Goal: Transaction & Acquisition: Book appointment/travel/reservation

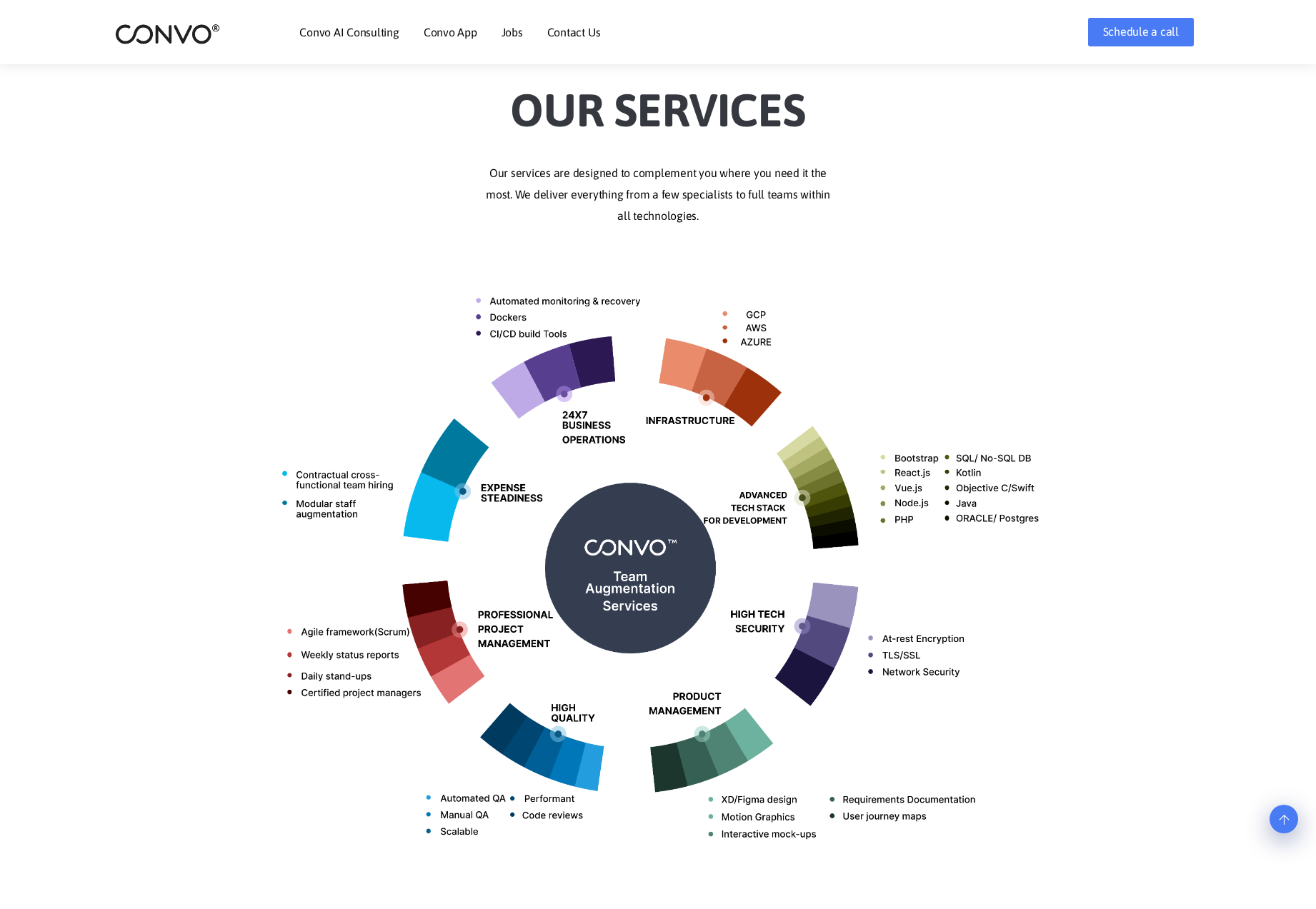
scroll to position [356, 0]
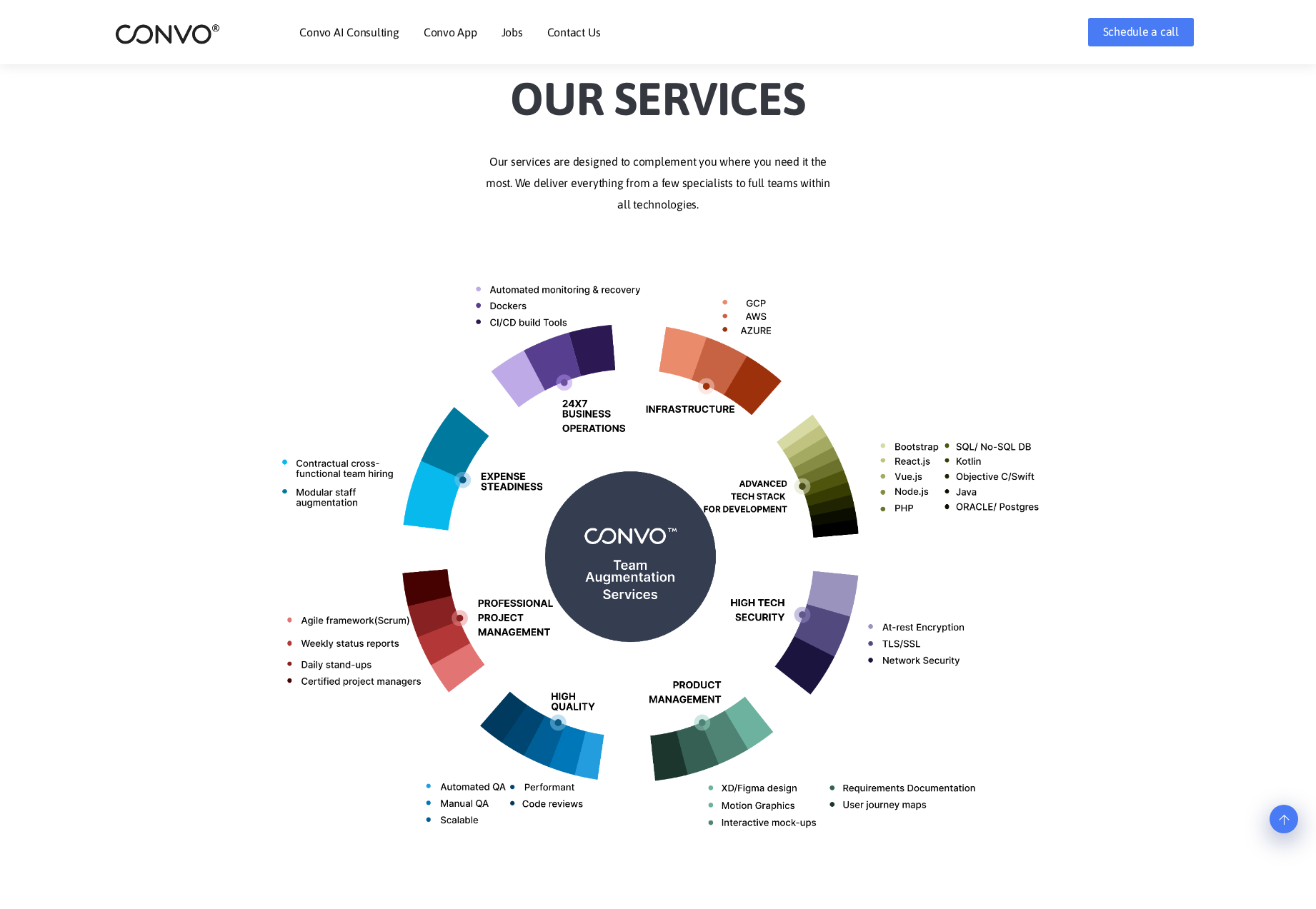
click at [398, 34] on link "Convo AI Consulting" at bounding box center [348, 32] width 100 height 11
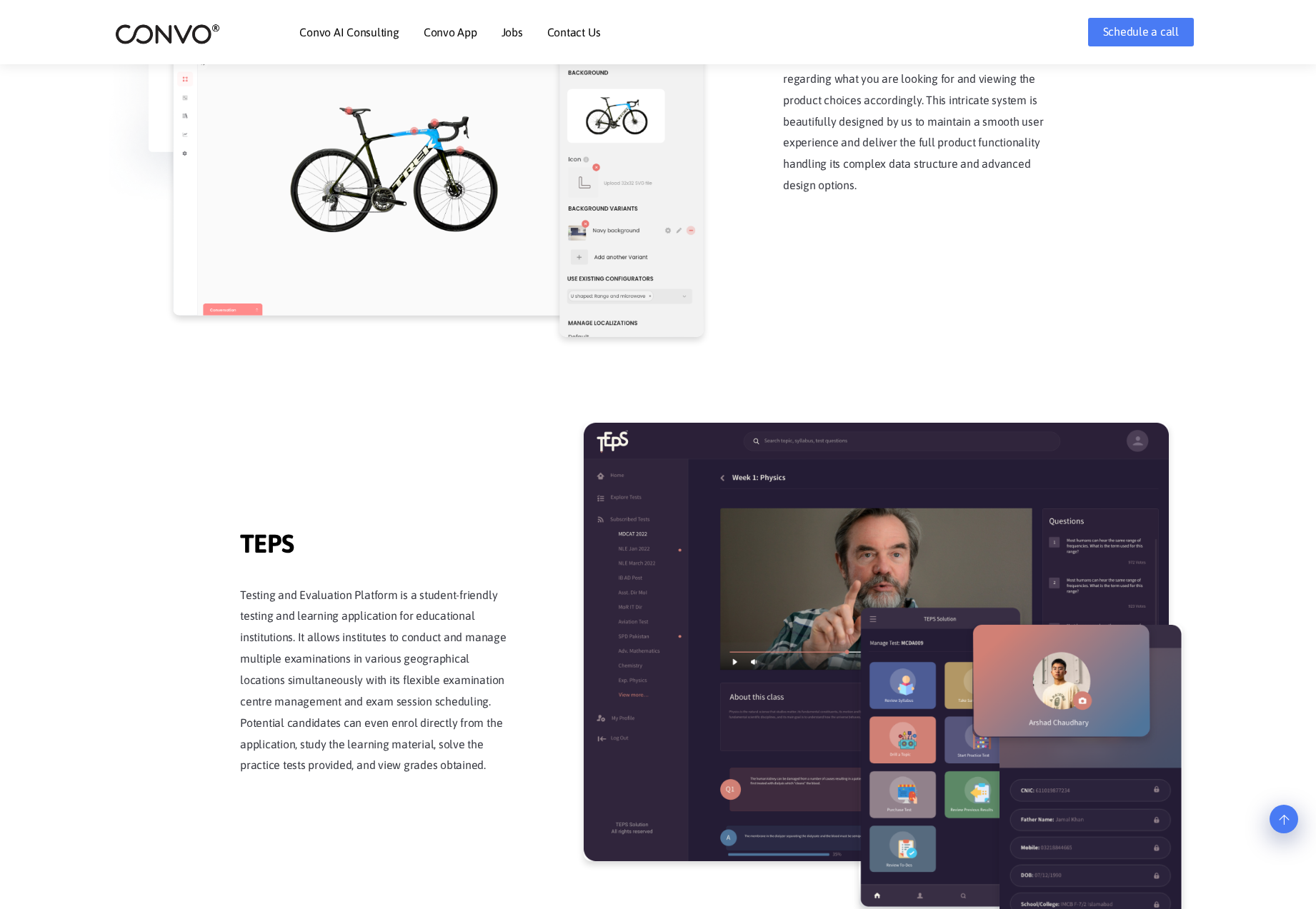
scroll to position [2050, 0]
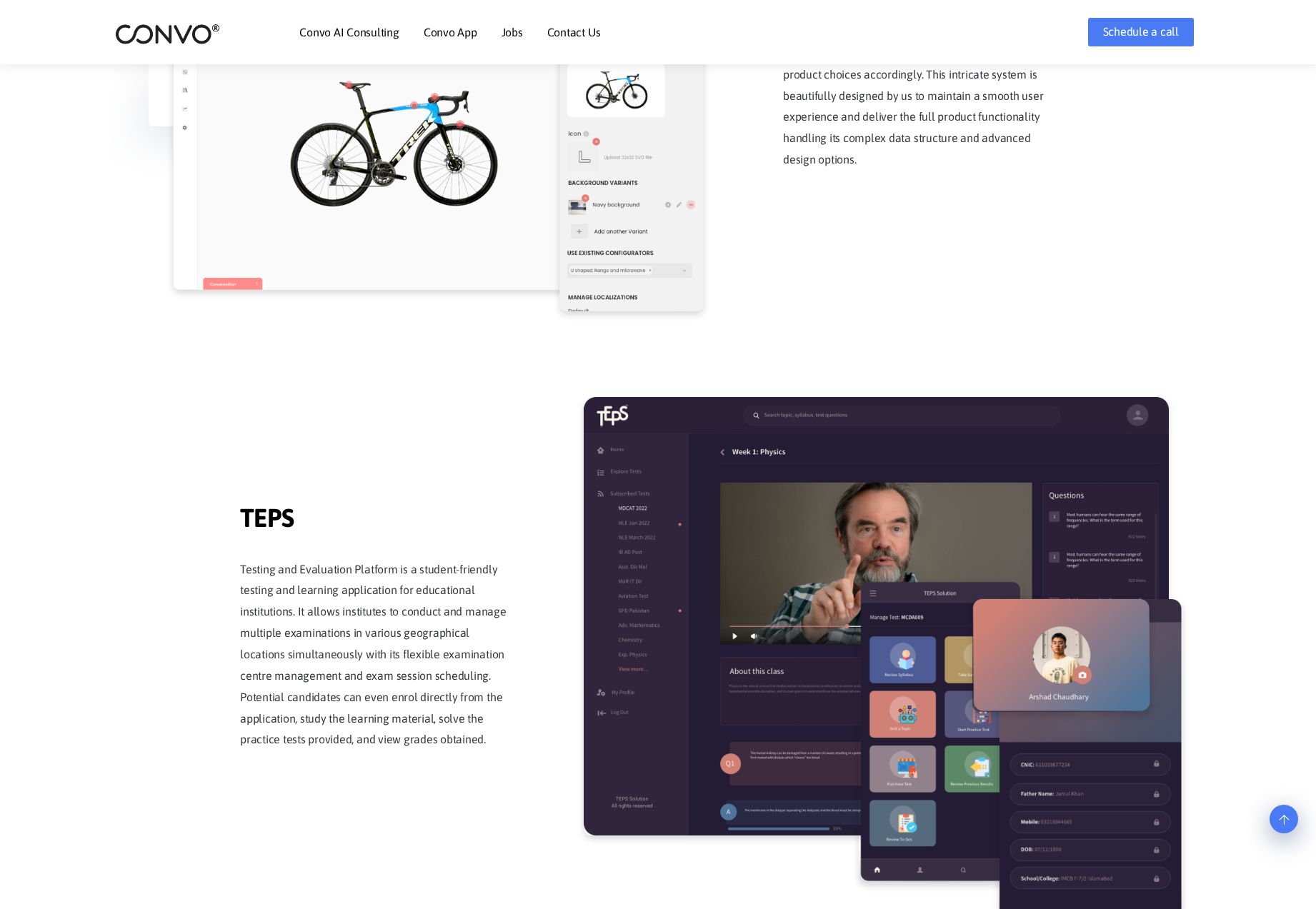
click at [1275, 824] on link at bounding box center [1284, 819] width 28 height 28
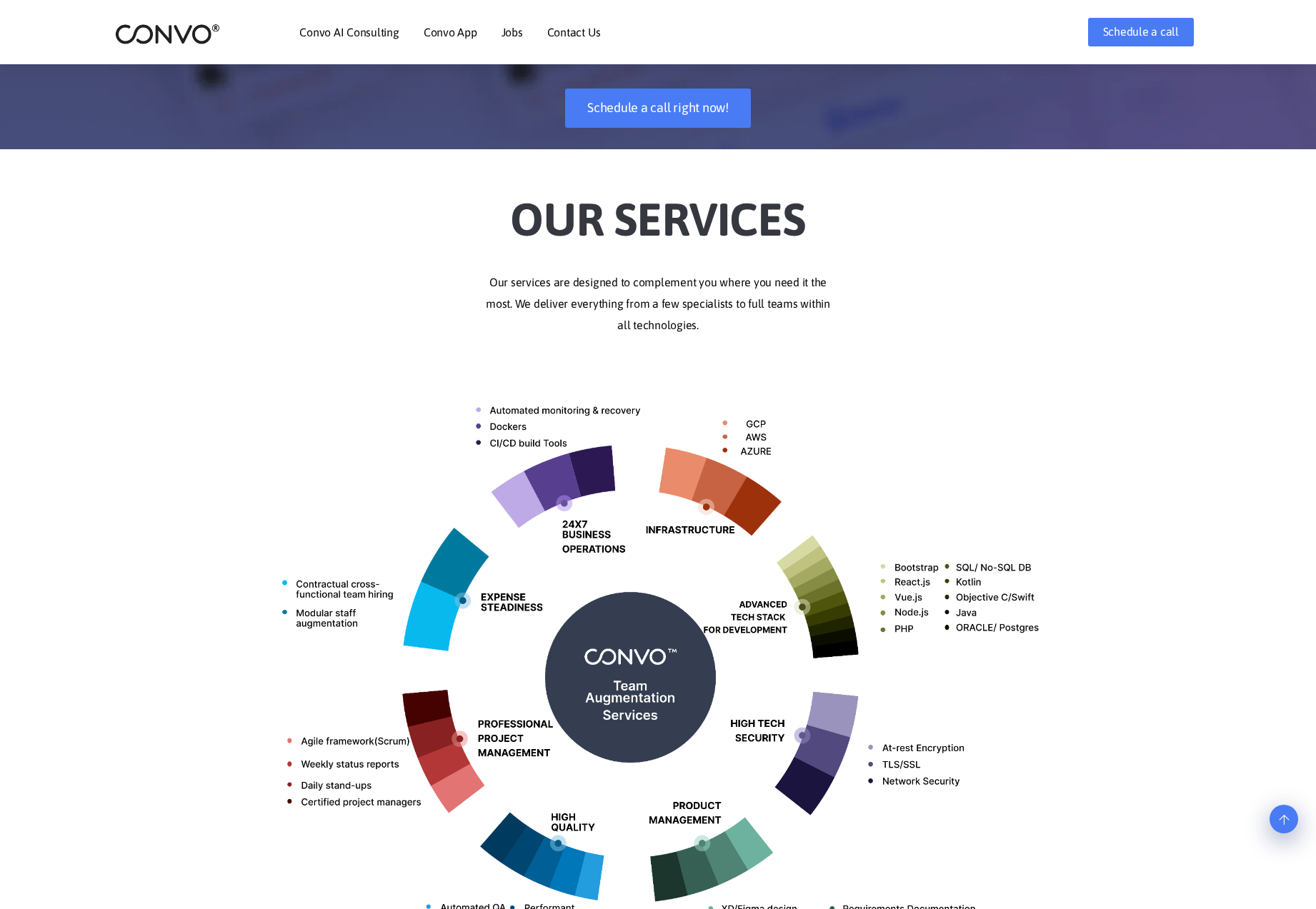
click at [1275, 824] on link at bounding box center [1284, 819] width 28 height 28
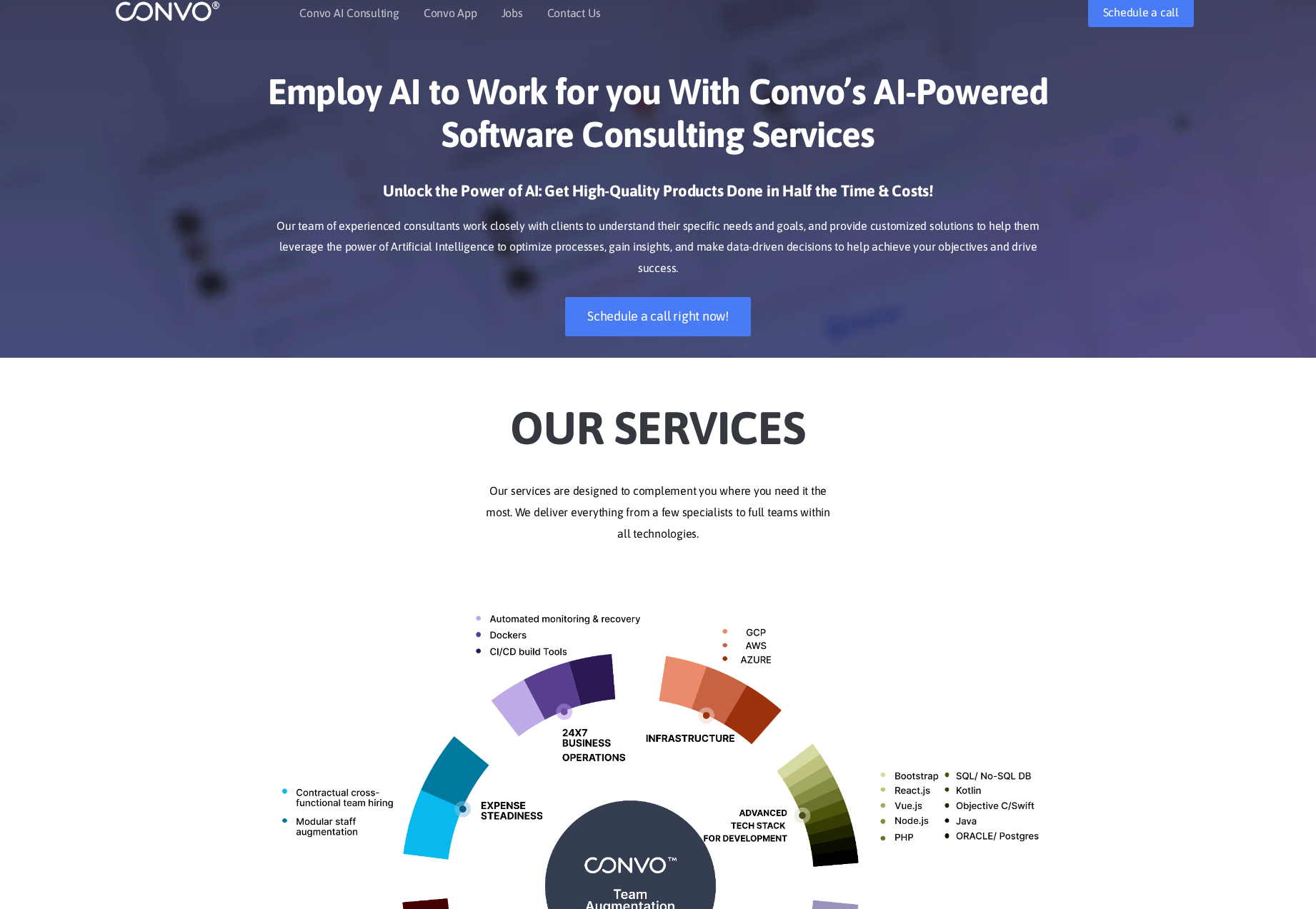
scroll to position [0, 0]
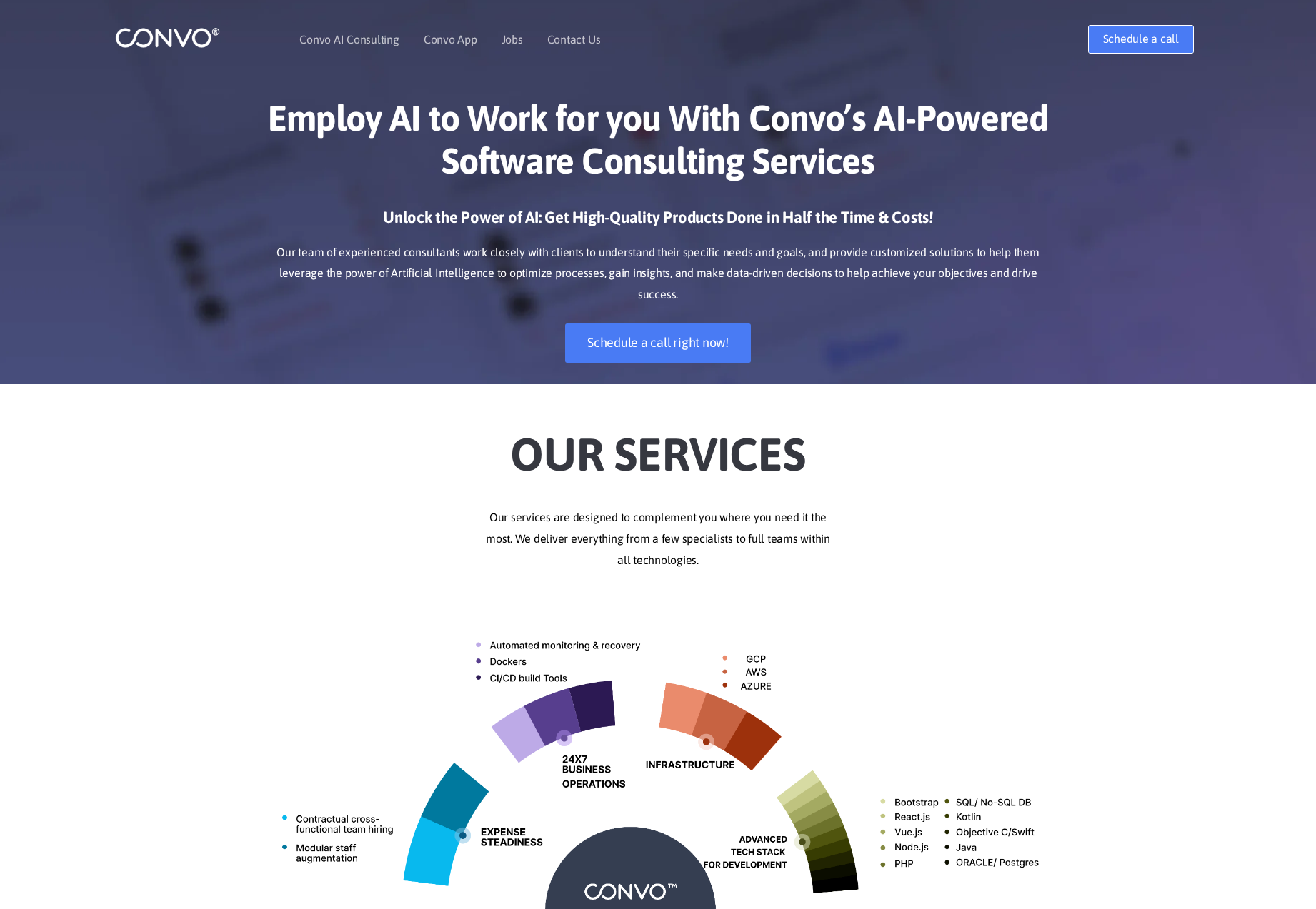
click at [1104, 33] on link "Schedule a call" at bounding box center [1140, 39] width 105 height 28
click at [765, 132] on h1 "Employ AI to Work for you With Convo’s AI-Powered Software Consulting Services" at bounding box center [658, 145] width 793 height 97
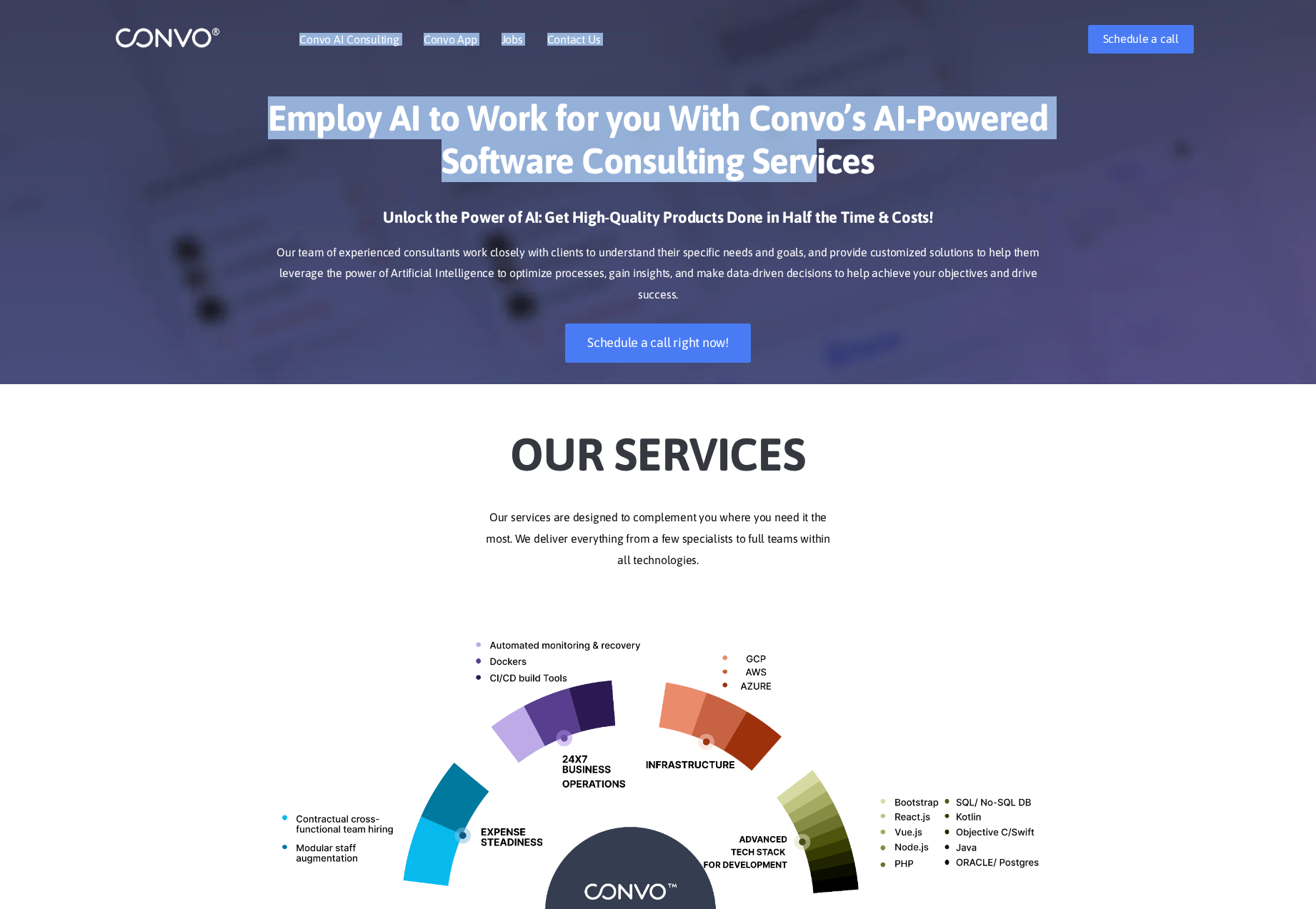
drag, startPoint x: 791, startPoint y: 34, endPoint x: 830, endPoint y: 158, distance: 130.0
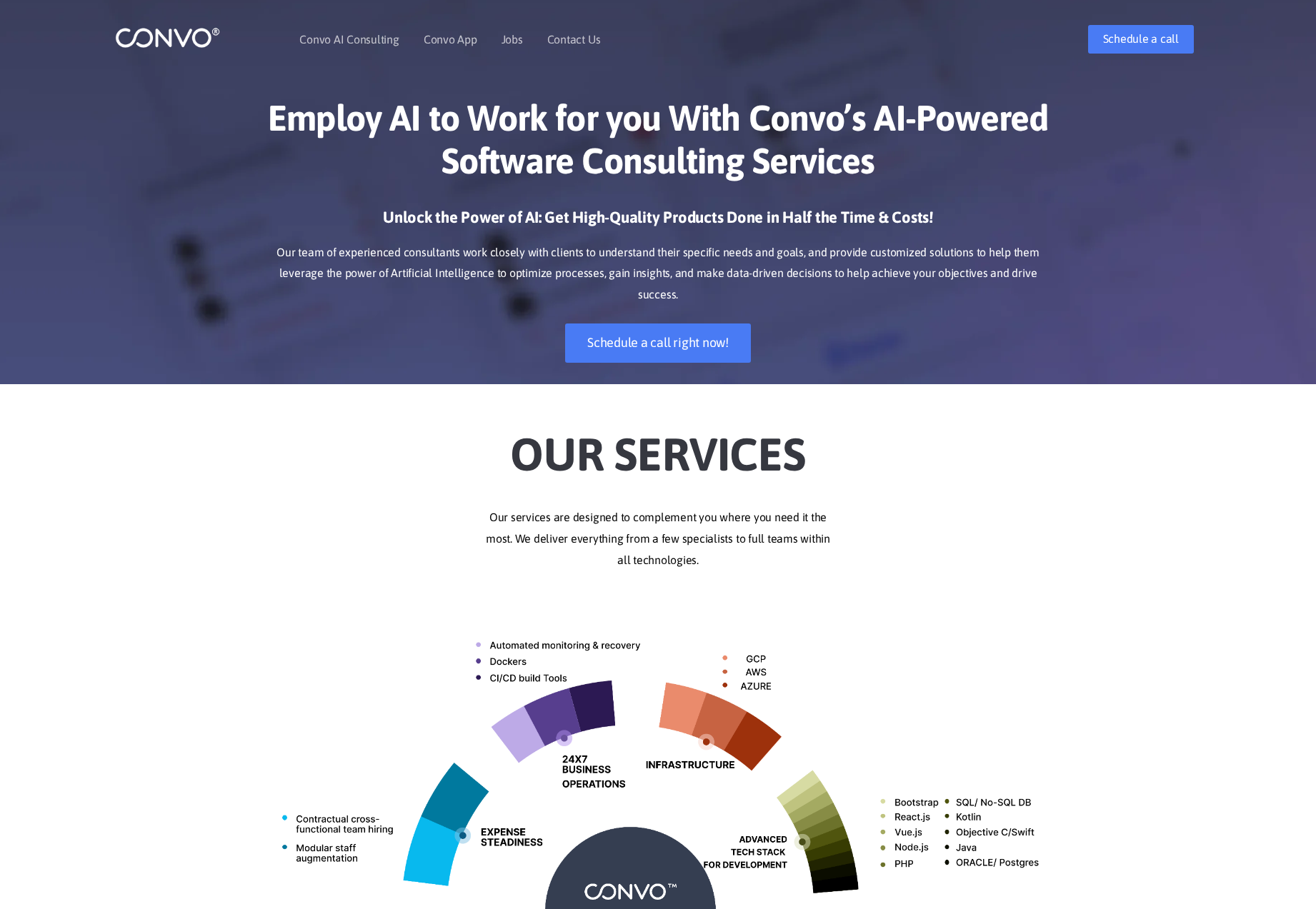
click at [914, 176] on h1 "Employ AI to Work for you With Convo’s AI-Powered Software Consulting Services" at bounding box center [658, 145] width 793 height 97
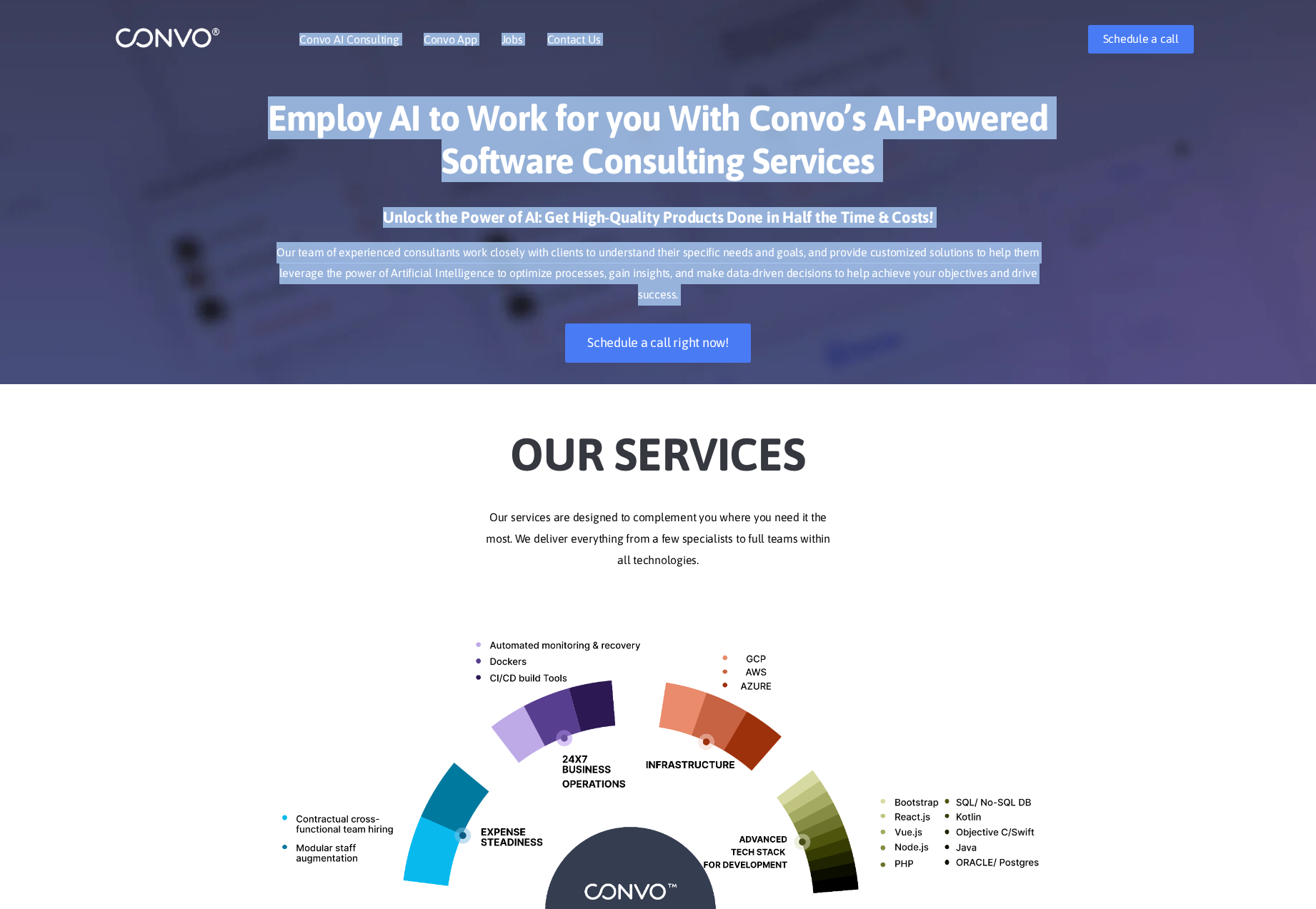
drag, startPoint x: 764, startPoint y: 58, endPoint x: 792, endPoint y: 313, distance: 256.5
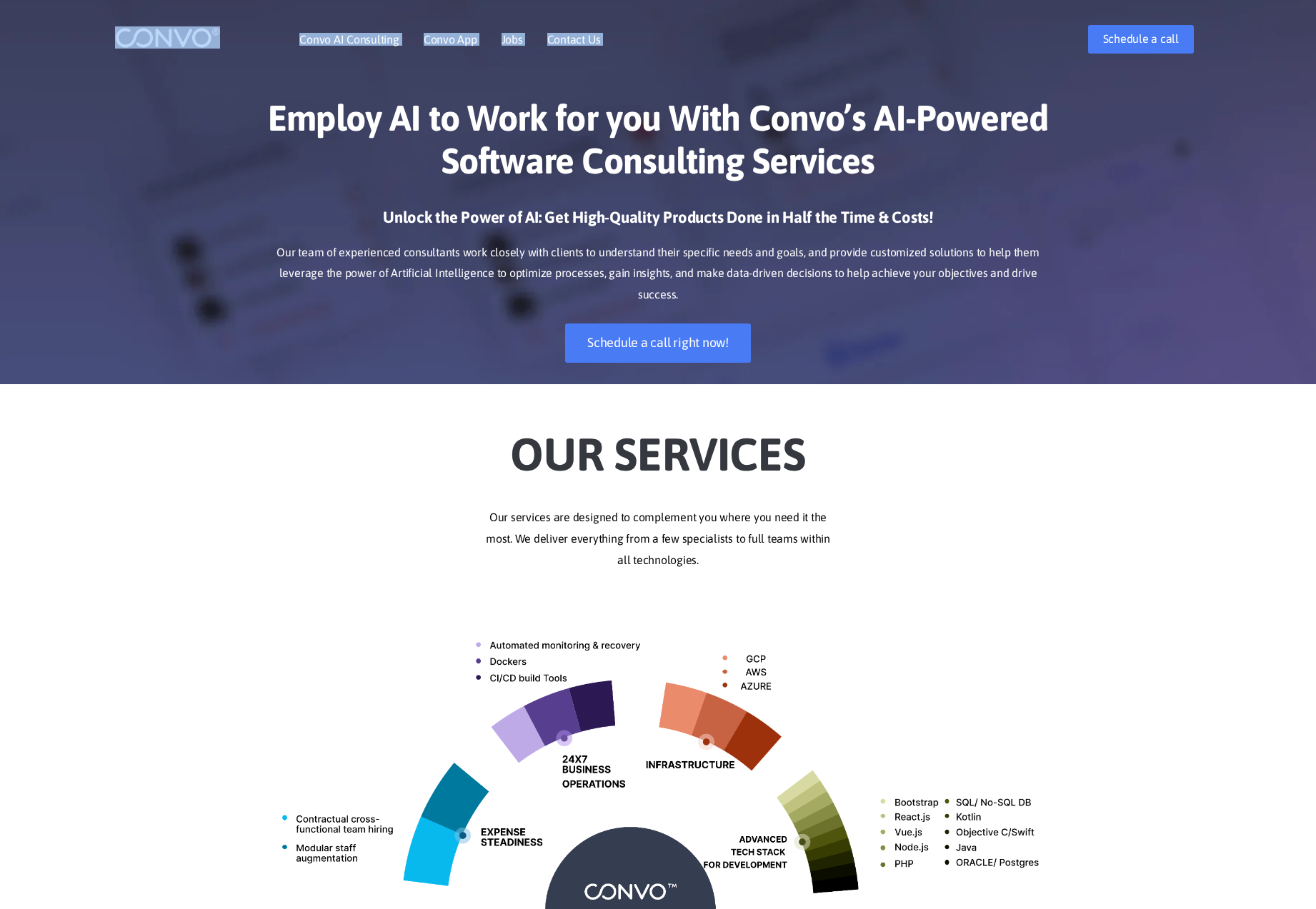
drag, startPoint x: 17, startPoint y: 11, endPoint x: 1052, endPoint y: 53, distance: 1035.9
click at [1052, 53] on header "Convo AI Consulting Convo App Convo App Features Jobs Contact Us Schedule a cal…" at bounding box center [658, 39] width 1316 height 79
click at [107, 62] on div "Convo AI Consulting Convo App Convo App Features Jobs Contact Us Schedule a call" at bounding box center [658, 39] width 1107 height 62
